Goal: Task Accomplishment & Management: Manage account settings

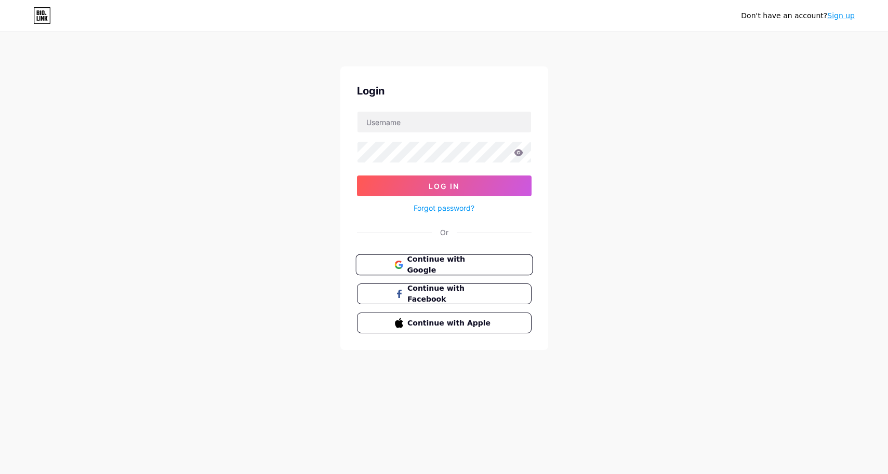
click at [424, 261] on span "Continue with Google" at bounding box center [450, 265] width 87 height 22
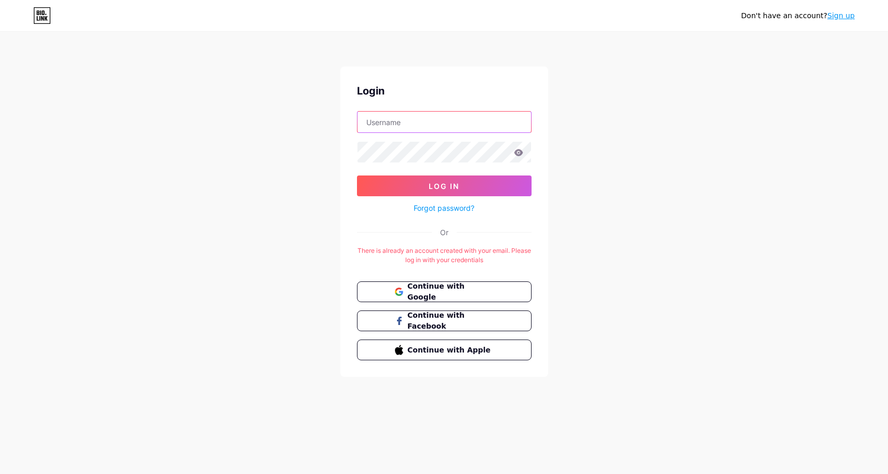
click at [426, 126] on input "text" at bounding box center [443, 122] width 173 height 21
type input "[EMAIL_ADDRESS][DOMAIN_NAME]"
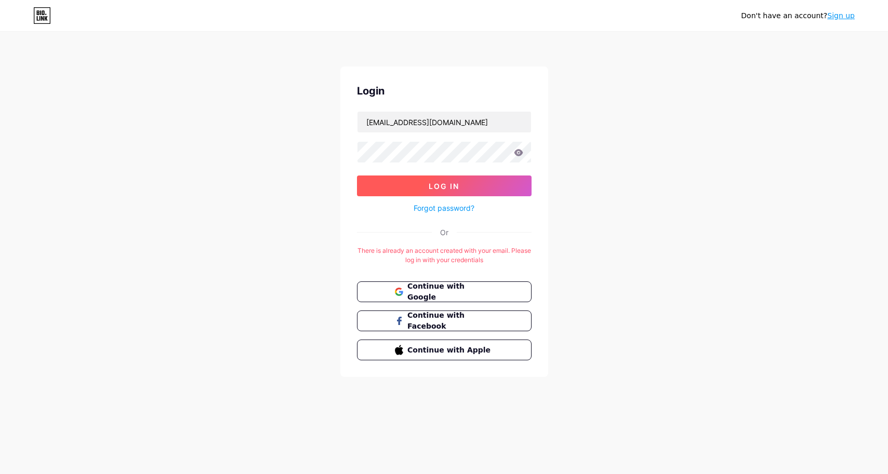
click at [449, 184] on span "Log In" at bounding box center [444, 186] width 31 height 9
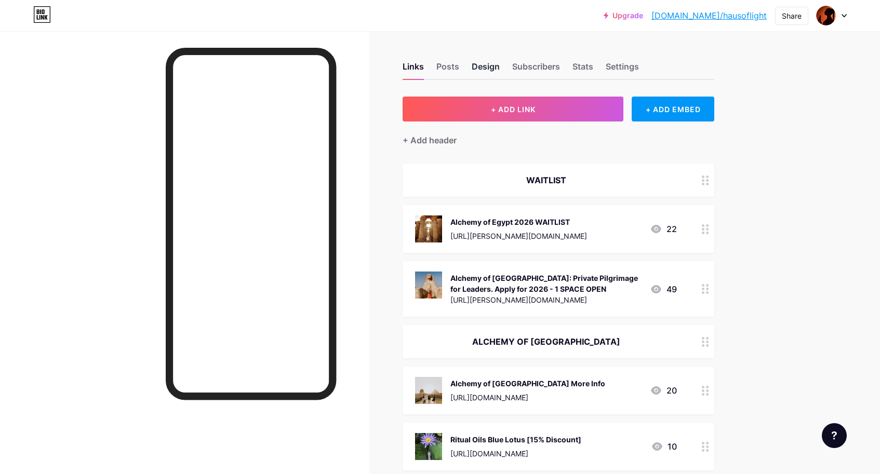
click at [487, 69] on div "Design" at bounding box center [486, 69] width 28 height 19
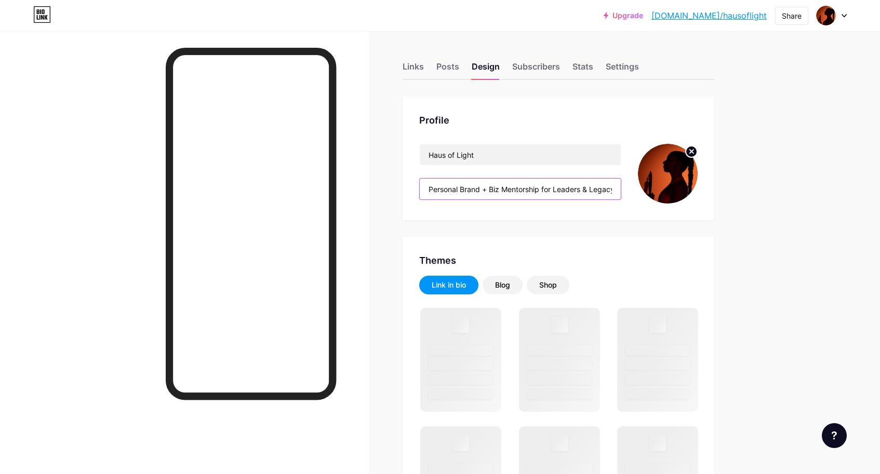
click at [522, 190] on input "Personal Brand + Biz Mentorship for Leaders & Legacy Builders" at bounding box center [520, 189] width 201 height 21
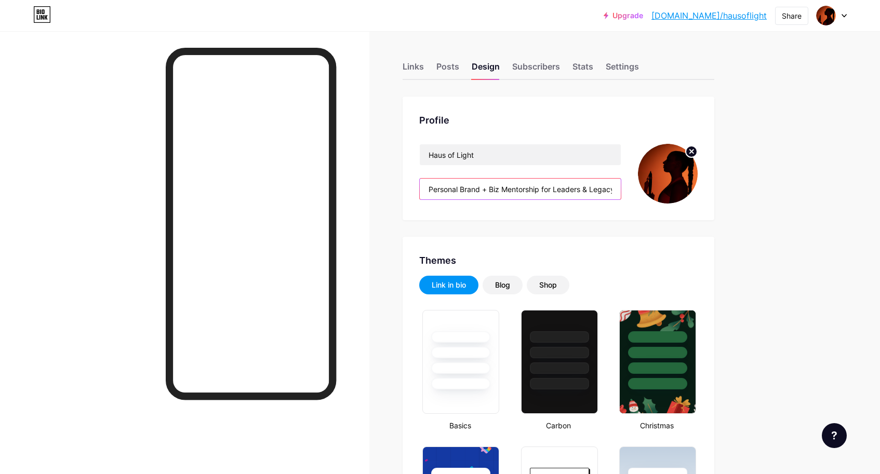
click at [522, 190] on input "Personal Brand + Biz Mentorship for Leaders & Legacy Builders" at bounding box center [520, 189] width 201 height 21
type input "E"
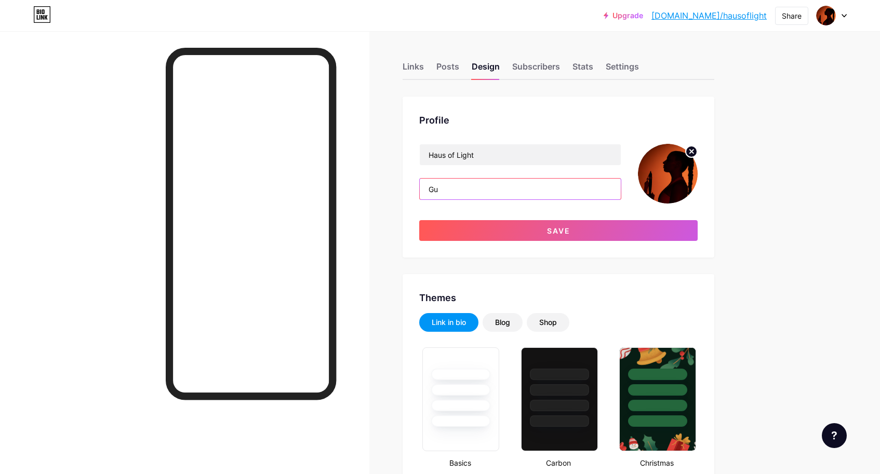
type input "G"
type input "Sacred Egypt Pilgrimage Guide. Egyptian Mystery School Teacher"
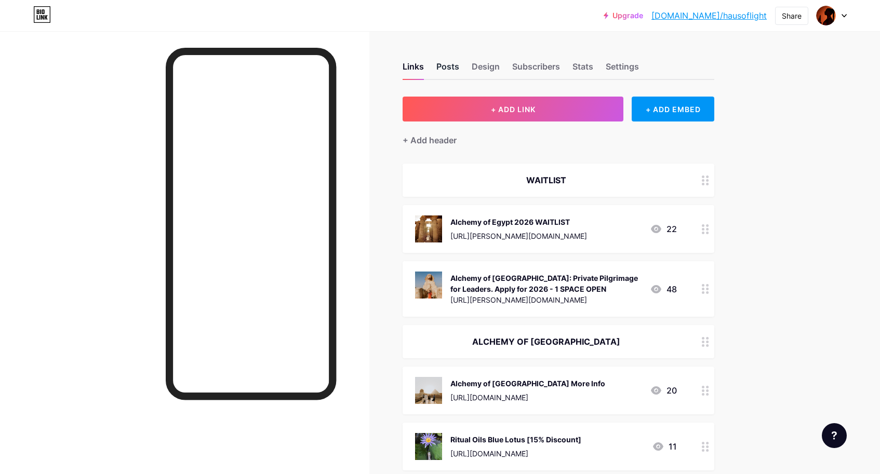
click at [459, 74] on div "Posts" at bounding box center [447, 69] width 23 height 19
click at [491, 65] on div "Design" at bounding box center [486, 69] width 28 height 19
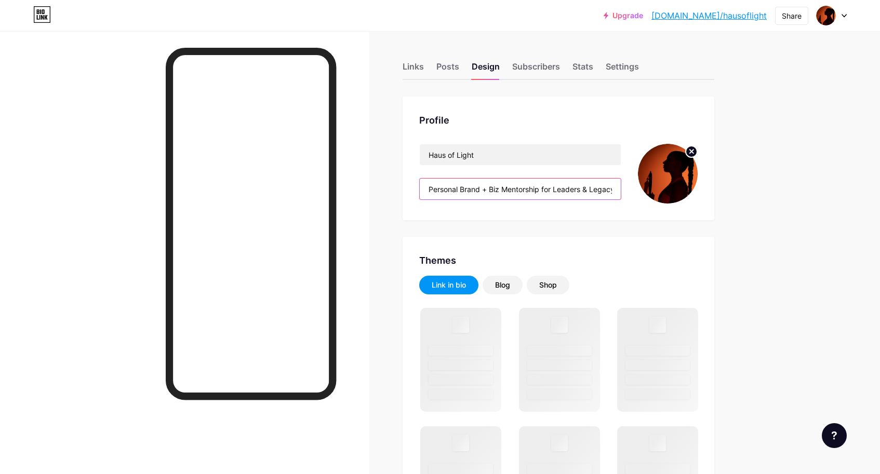
click at [533, 192] on input "Personal Brand + Biz Mentorship for Leaders & Legacy Builders" at bounding box center [520, 189] width 201 height 21
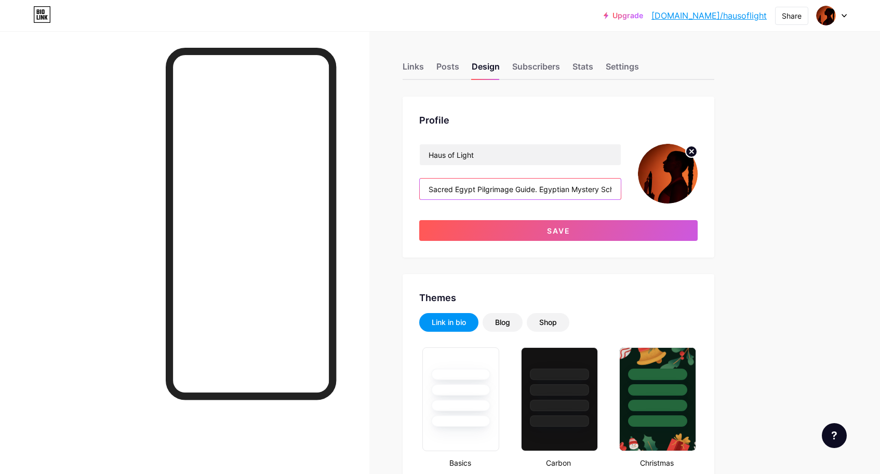
click at [543, 190] on input "Sacred Egypt Pilgrimage Guide. Egyptian Mystery School Teacher" at bounding box center [520, 189] width 201 height 21
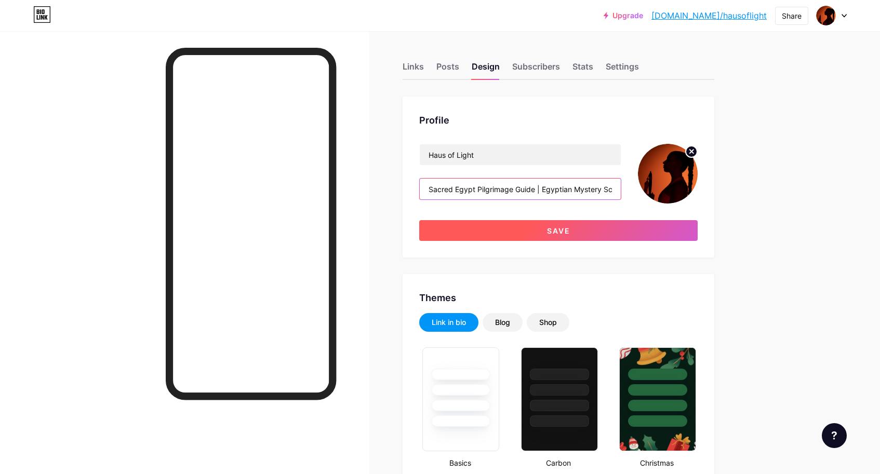
type input "Sacred Egypt Pilgrimage Guide | Egyptian Mystery School Teacher"
click at [604, 231] on button "Save" at bounding box center [558, 230] width 278 height 21
type input "#ffffff"
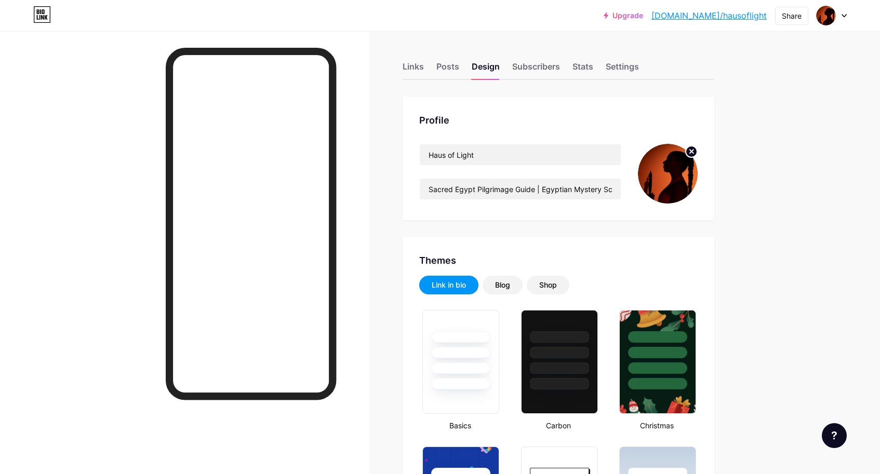
click at [673, 175] on img at bounding box center [668, 174] width 60 height 60
click at [693, 151] on icon at bounding box center [692, 152] width 4 height 4
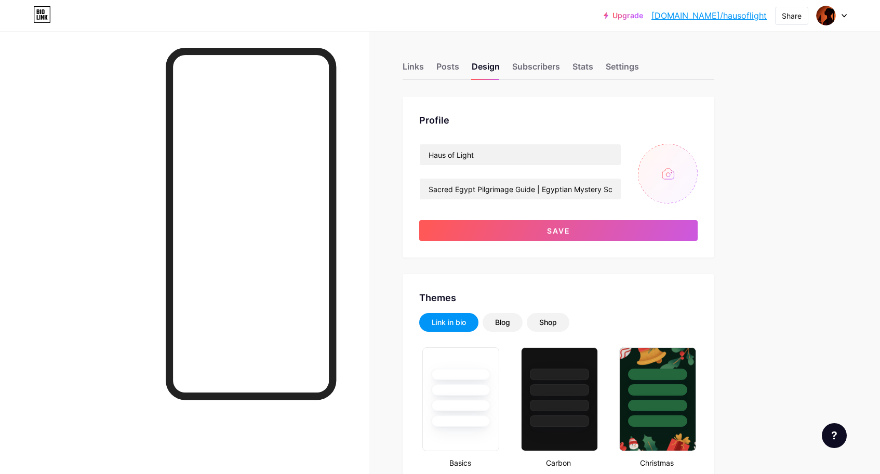
click at [671, 170] on input "file" at bounding box center [668, 174] width 60 height 60
type input "C:\fakepath\@Hausof.Light_LaraPyramids-7909.jpg"
click at [671, 170] on img at bounding box center [668, 174] width 60 height 60
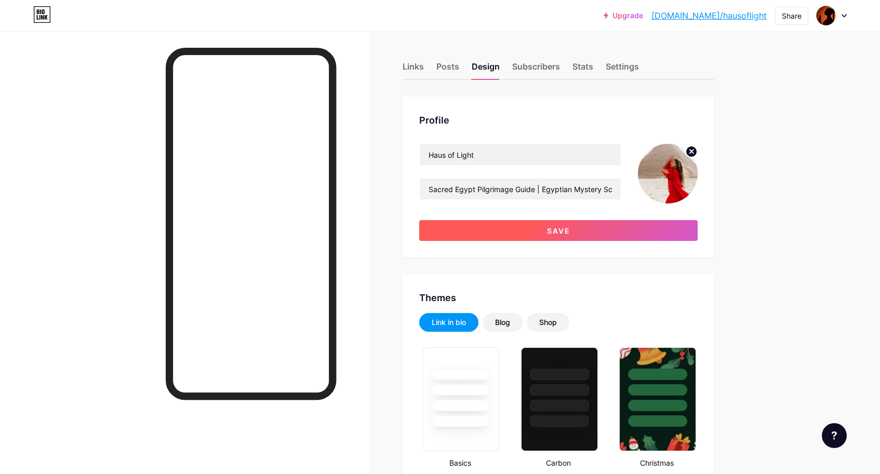
click at [582, 228] on button "Save" at bounding box center [558, 230] width 278 height 21
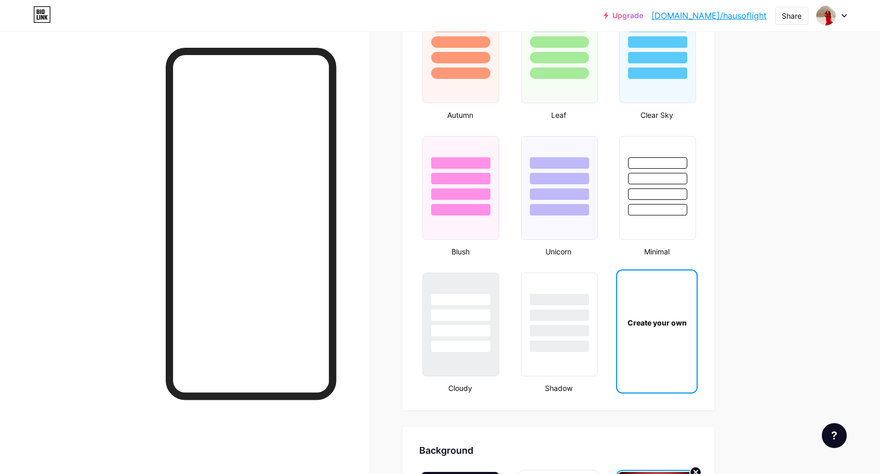
scroll to position [993, 0]
click at [662, 329] on div "Create your own" at bounding box center [656, 323] width 79 height 104
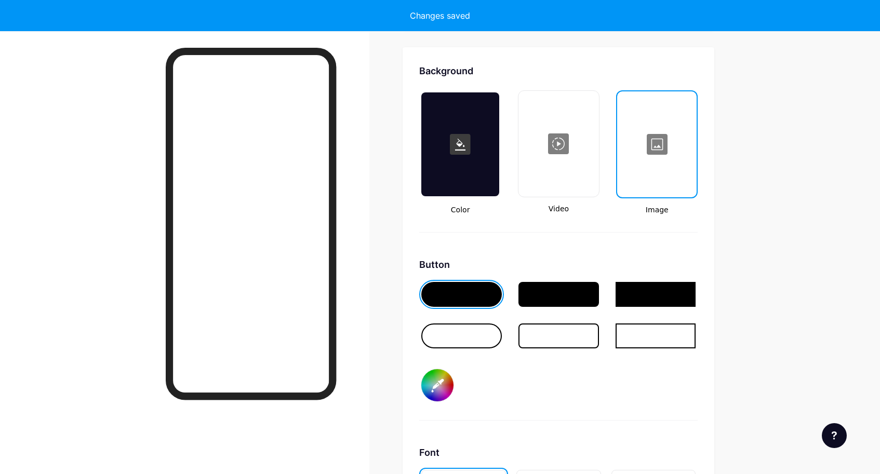
scroll to position [1379, 0]
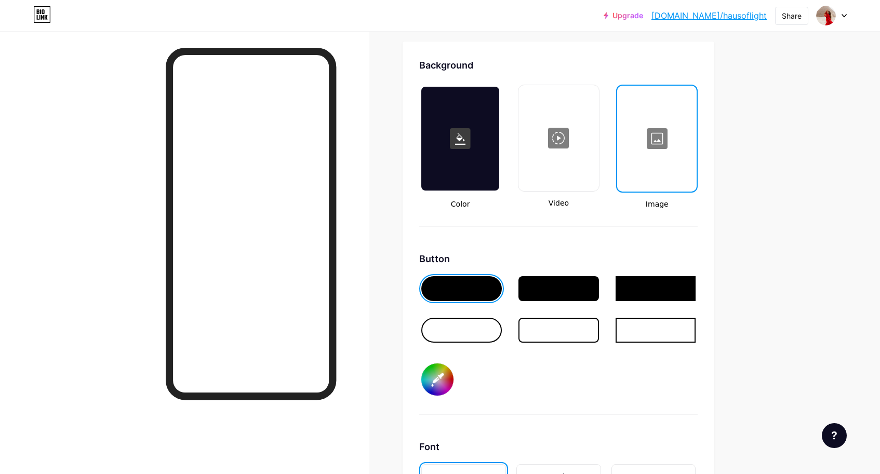
click at [658, 126] on div at bounding box center [656, 139] width 77 height 104
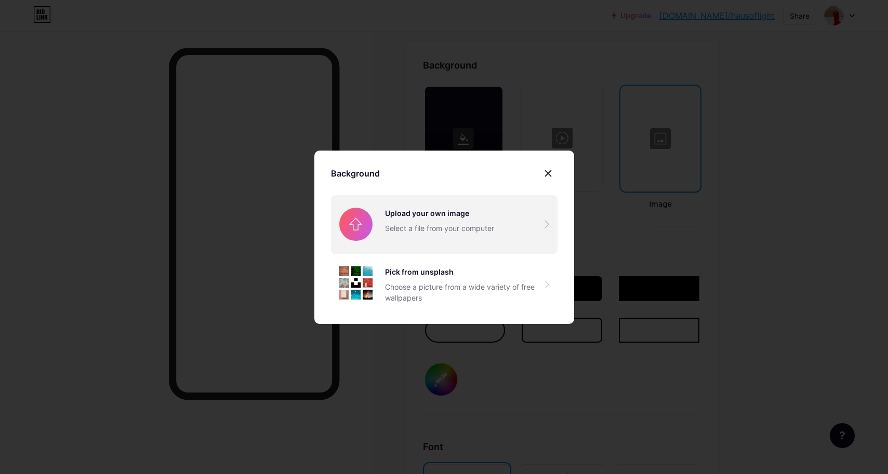
click at [378, 232] on input "file" at bounding box center [444, 224] width 226 height 58
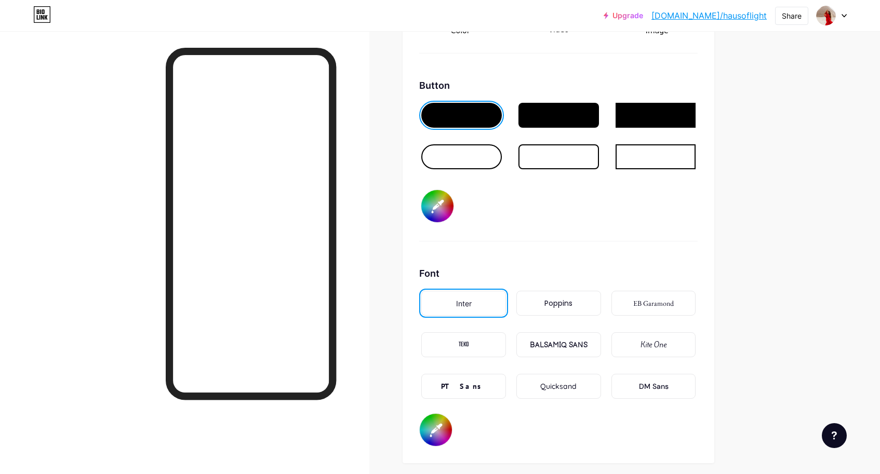
scroll to position [1553, 0]
click at [644, 390] on div "DM Sans" at bounding box center [654, 386] width 30 height 11
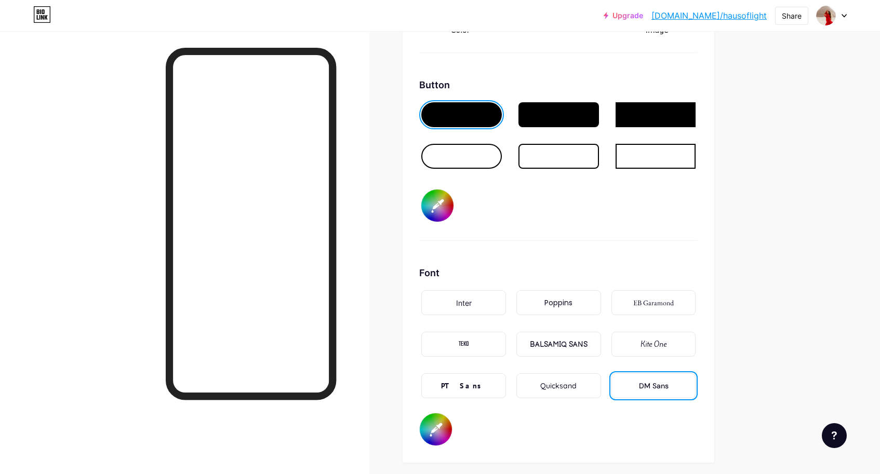
click at [661, 343] on div "Kite One" at bounding box center [653, 344] width 26 height 11
click at [666, 304] on div "EB Garamond" at bounding box center [653, 303] width 41 height 11
click at [564, 347] on div "BALSAMIQ SANS" at bounding box center [559, 344] width 58 height 11
click at [485, 386] on div "PT Sans" at bounding box center [463, 385] width 85 height 25
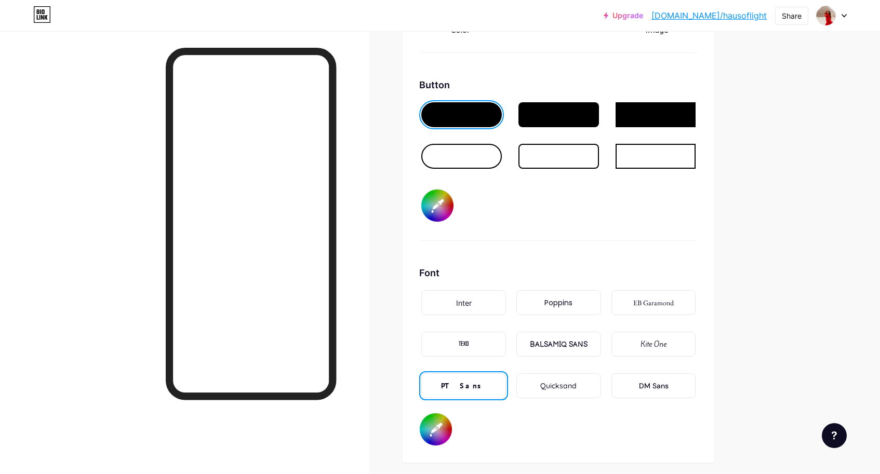
click at [484, 302] on div "Inter" at bounding box center [463, 302] width 85 height 25
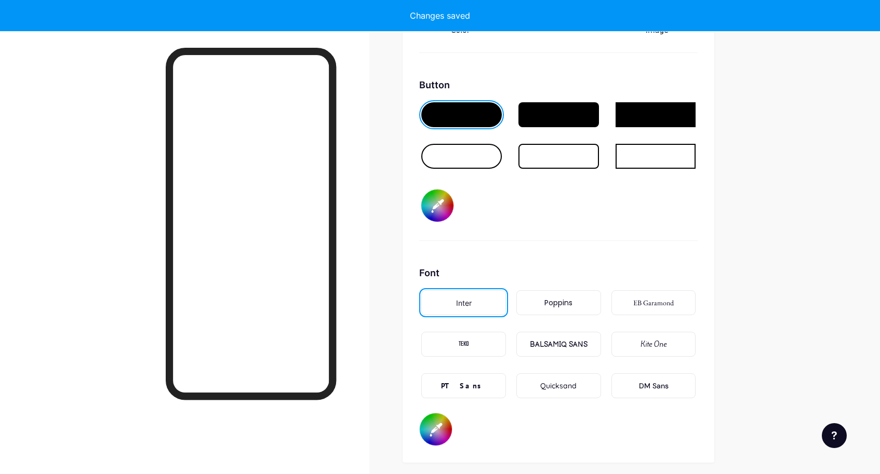
type input "#ffffff"
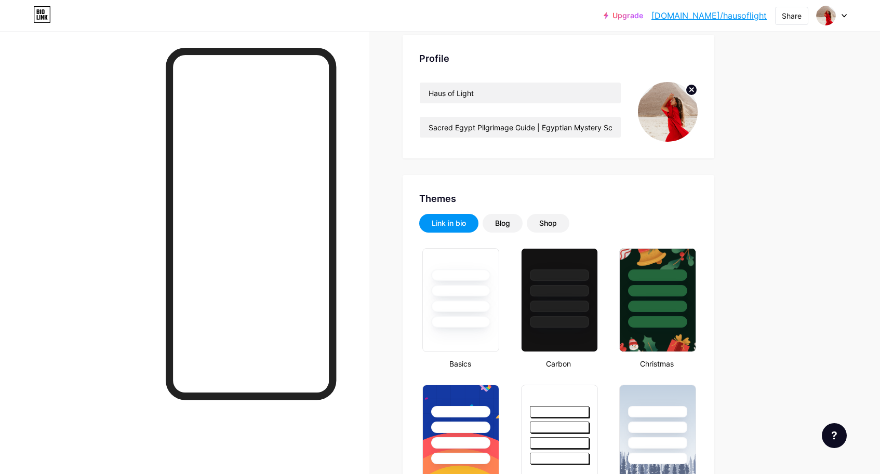
scroll to position [0, 0]
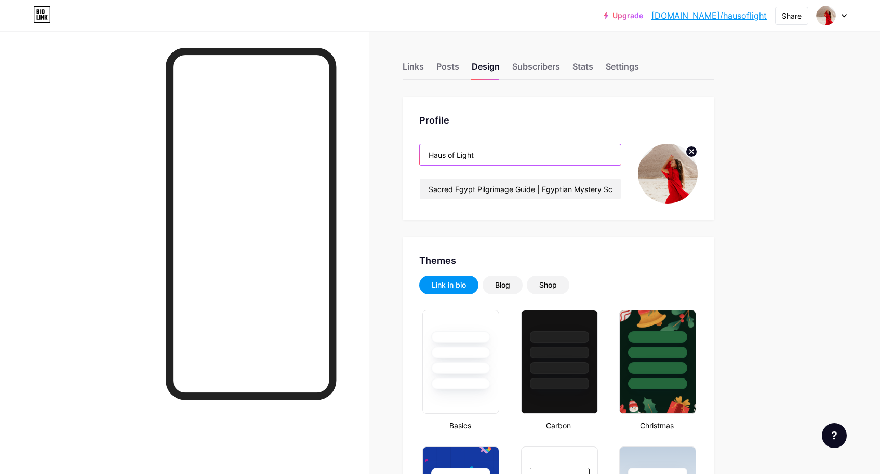
click at [478, 157] on input "Haus of Light" at bounding box center [520, 154] width 201 height 21
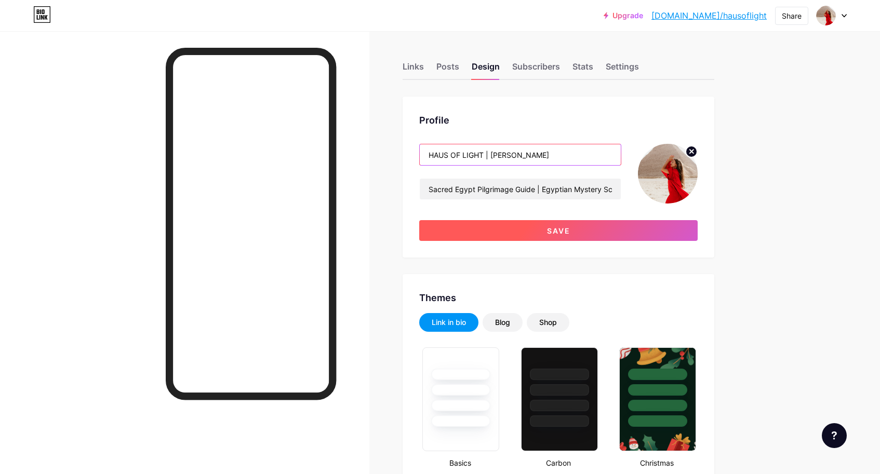
type input "HAUS OF LIGHT | [PERSON_NAME]"
click at [562, 232] on span "Save" at bounding box center [558, 230] width 23 height 9
type input "#ffffff"
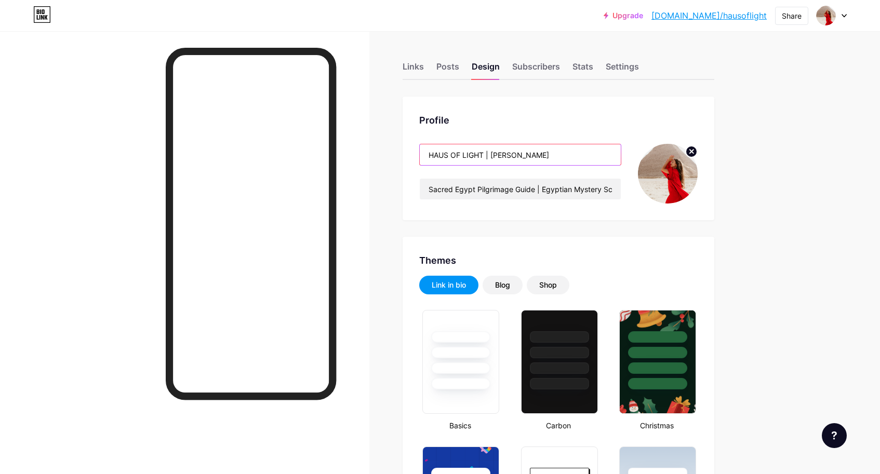
click at [542, 159] on input "HAUS OF LIGHT | [PERSON_NAME]" at bounding box center [520, 154] width 201 height 21
drag, startPoint x: 540, startPoint y: 154, endPoint x: 490, endPoint y: 154, distance: 50.4
click at [490, 154] on input "HAUS OF LIGHT | [PERSON_NAME]" at bounding box center [520, 154] width 201 height 21
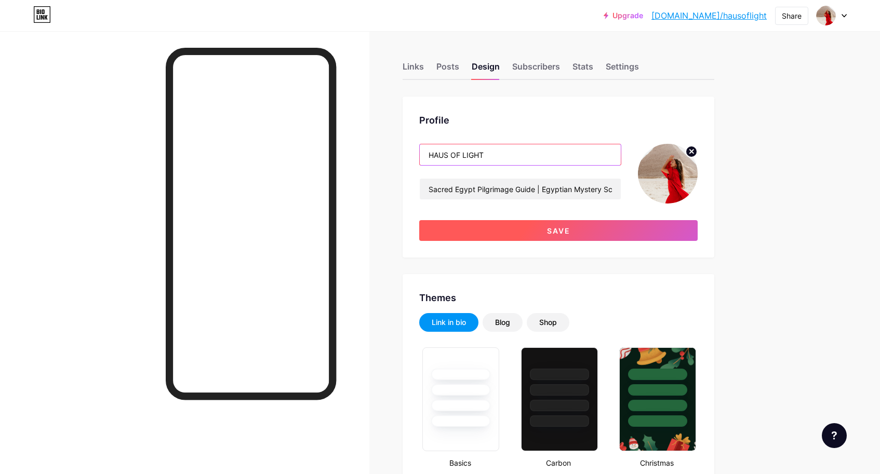
type input "HAUS OF LIGHT"
click at [574, 231] on button "Save" at bounding box center [558, 230] width 278 height 21
type input "#ffffff"
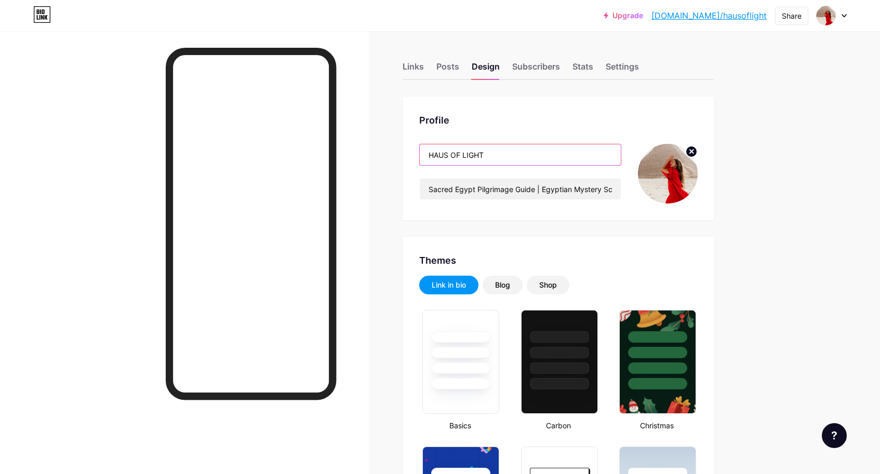
click at [471, 154] on input "HAUS OF LIGHT" at bounding box center [520, 154] width 201 height 21
click at [621, 65] on div "Settings" at bounding box center [622, 69] width 33 height 19
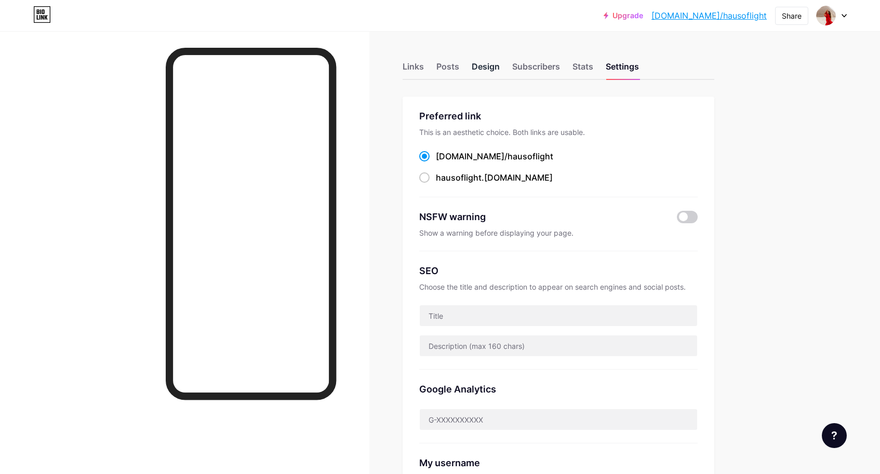
click at [491, 63] on div "Design" at bounding box center [486, 69] width 28 height 19
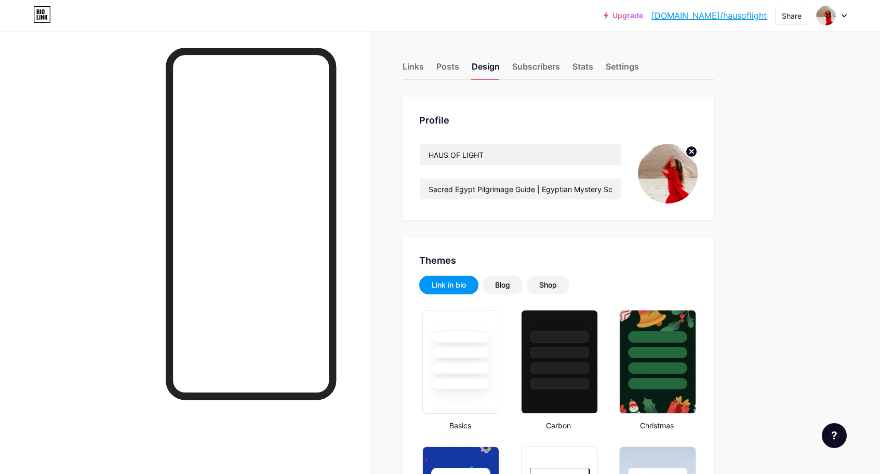
type input "#000000"
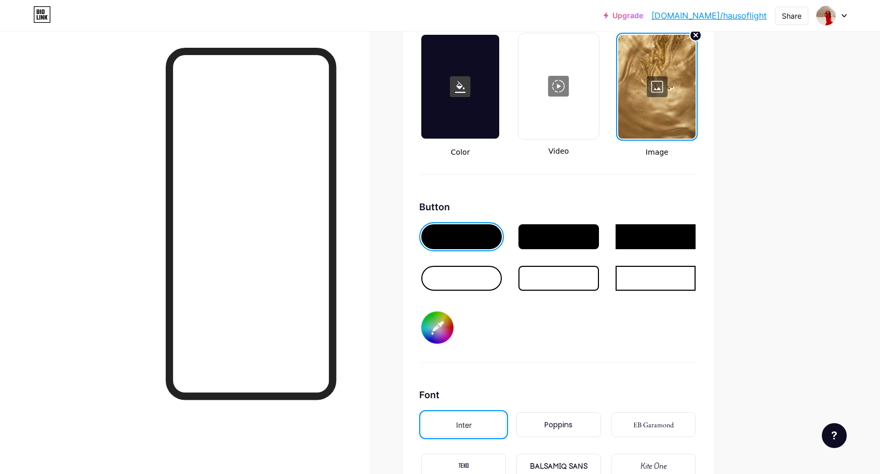
scroll to position [1432, 0]
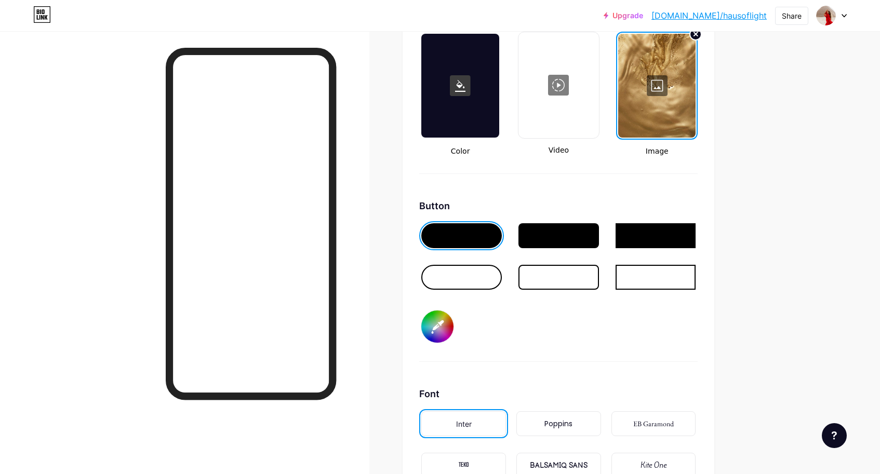
click at [661, 82] on div at bounding box center [656, 86] width 77 height 104
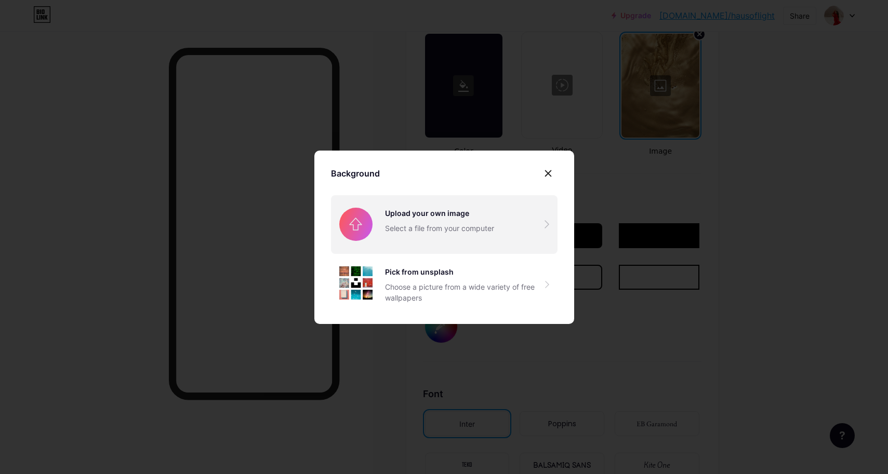
click at [411, 216] on input "file" at bounding box center [444, 224] width 226 height 58
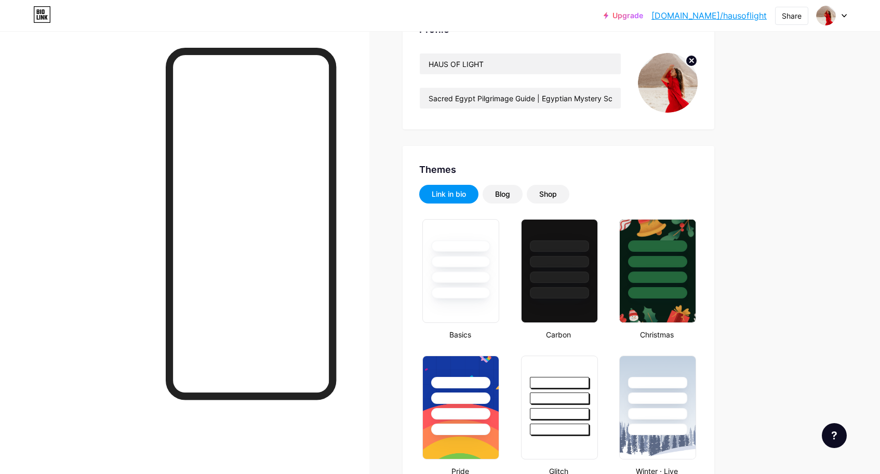
scroll to position [0, 0]
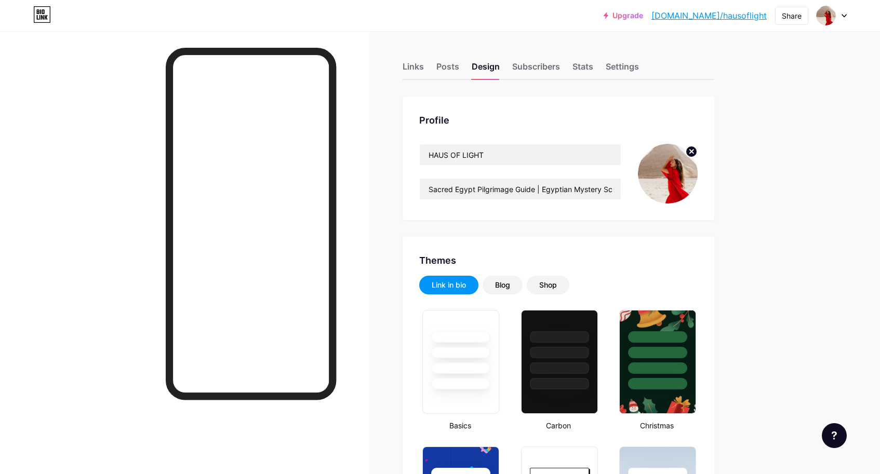
click at [696, 150] on circle at bounding box center [691, 151] width 11 height 11
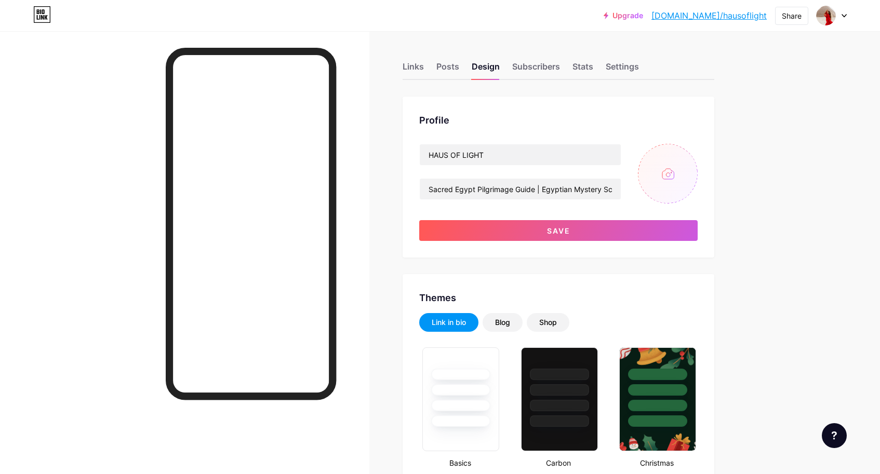
click at [673, 176] on input "file" at bounding box center [668, 174] width 60 height 60
type input "C:\fakepath\-EMBOD-AOE-2024_CynthiaB.[PERSON_NAME]-0769.jpg"
click at [667, 177] on span at bounding box center [668, 174] width 16 height 16
